Goal: Task Accomplishment & Management: Manage account settings

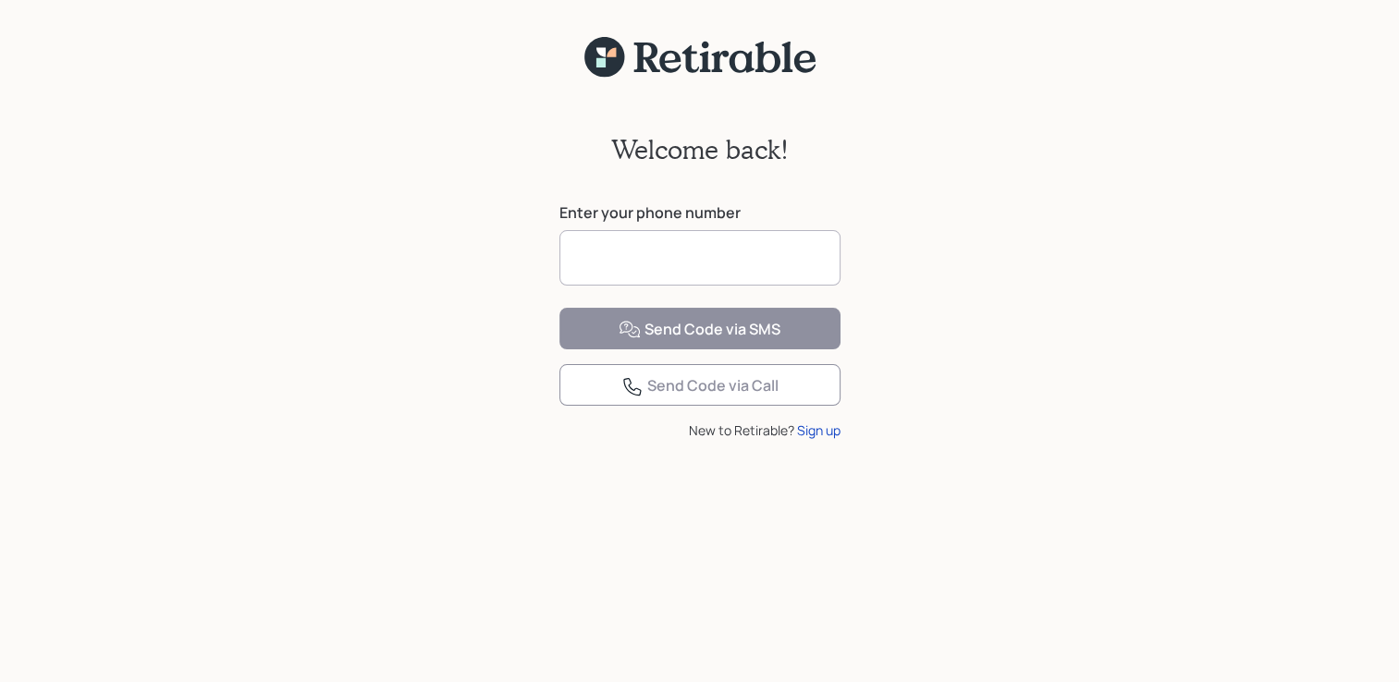
click at [732, 272] on input at bounding box center [699, 257] width 281 height 55
type input "**********"
click at [709, 341] on div "Send Code via SMS" at bounding box center [699, 330] width 162 height 22
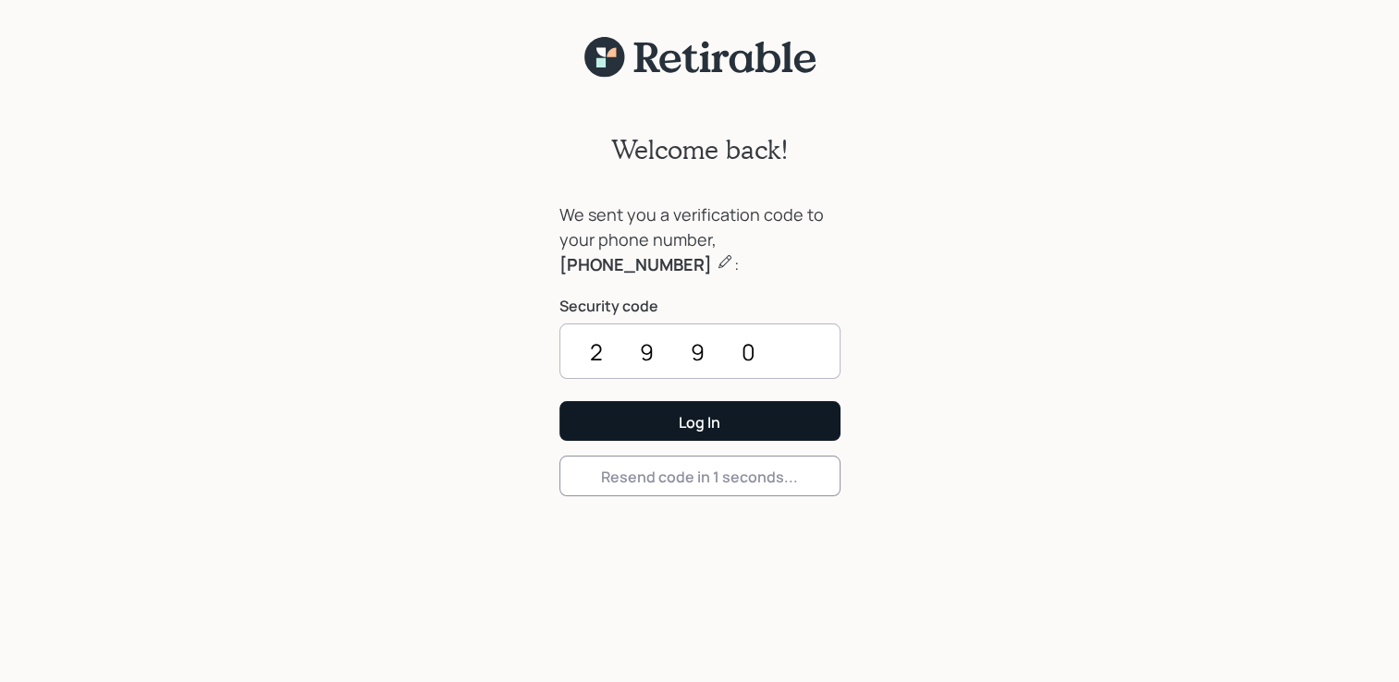
type input "2990"
click at [732, 420] on button "Log In" at bounding box center [699, 421] width 281 height 40
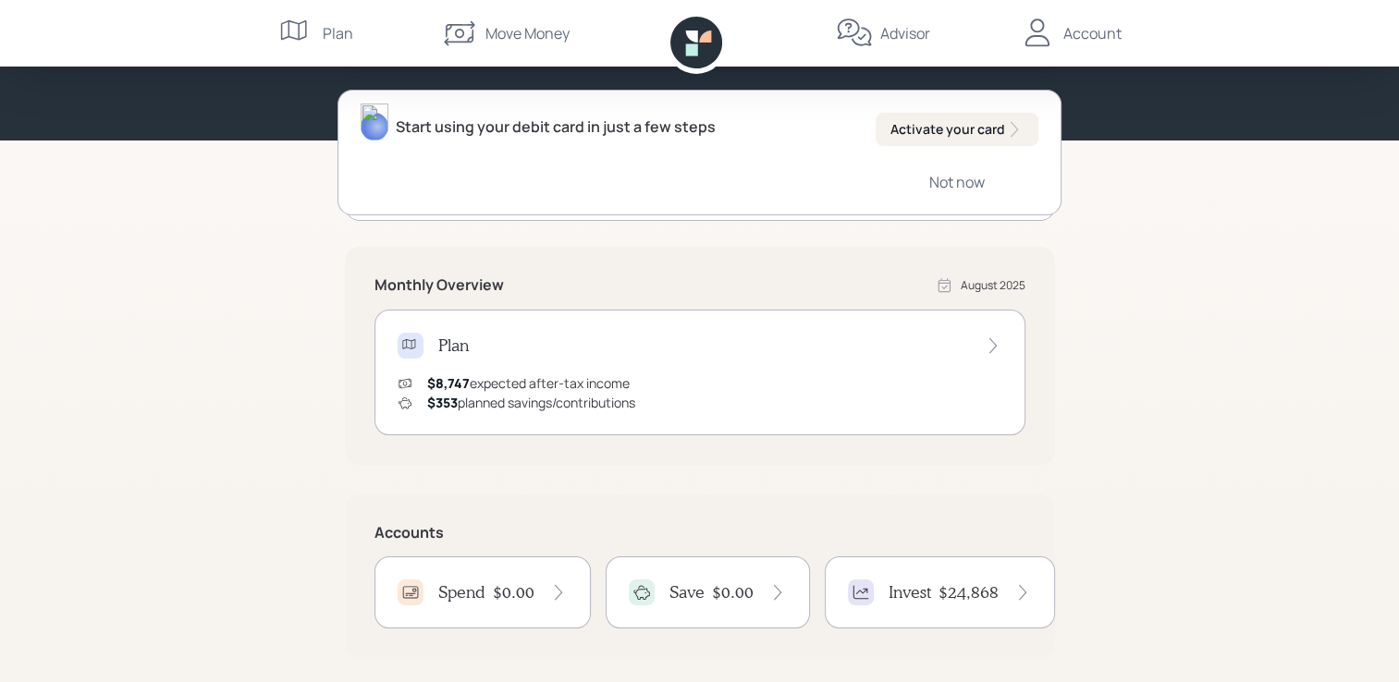
scroll to position [166, 0]
